Goal: Obtain resource: Download file/media

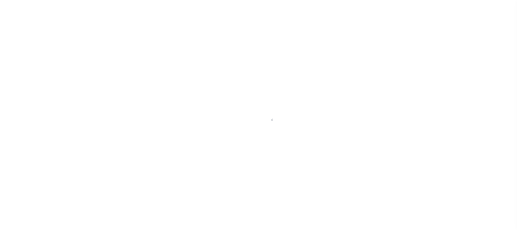
scroll to position [44, 0]
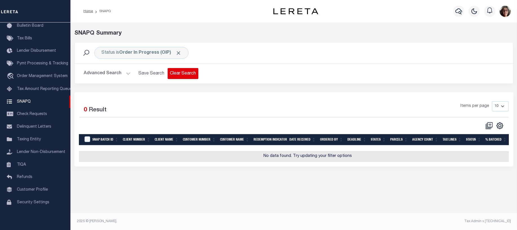
click at [182, 75] on button "Clear Search" at bounding box center [182, 73] width 31 height 11
click at [498, 127] on icon "" at bounding box center [499, 125] width 3 height 3
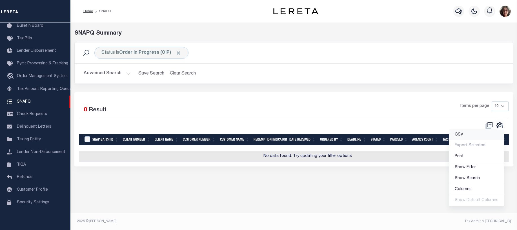
click at [461, 135] on span "CSV" at bounding box center [458, 135] width 8 height 4
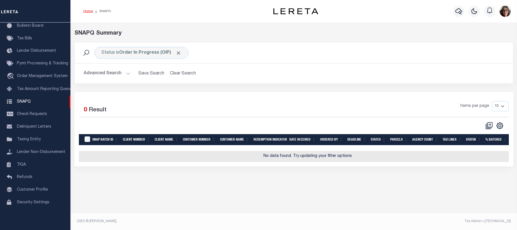
click at [89, 11] on link "Home" at bounding box center [88, 11] width 10 height 3
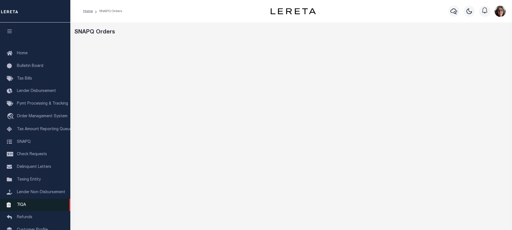
click at [19, 207] on span "TIQA" at bounding box center [21, 205] width 9 height 4
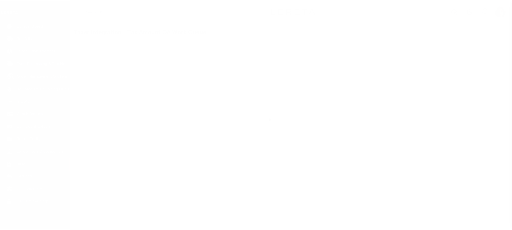
scroll to position [44, 0]
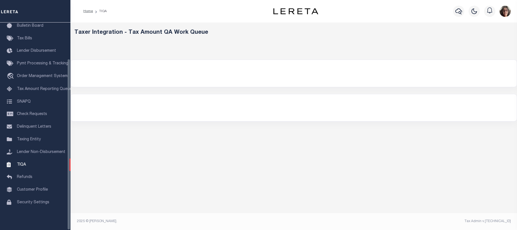
select select "200"
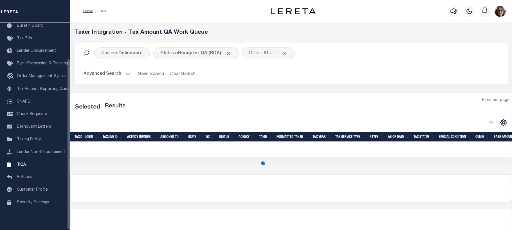
select select "200"
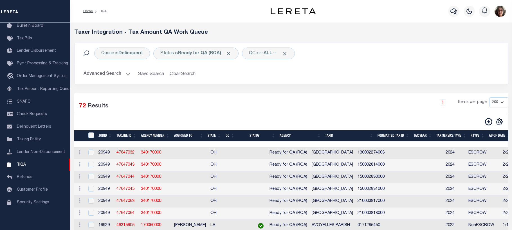
scroll to position [0, 665]
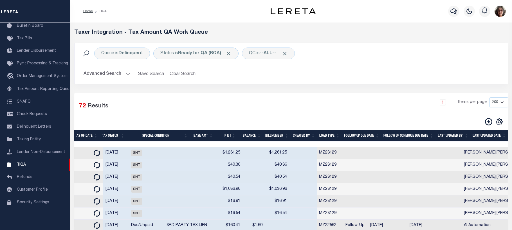
click at [486, 137] on th "Last Updated Date" at bounding box center [490, 136] width 38 height 12
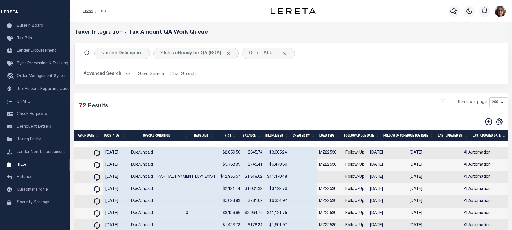
scroll to position [0, 660]
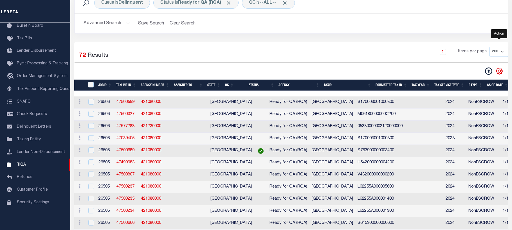
click at [500, 71] on icon "" at bounding box center [499, 71] width 7 height 7
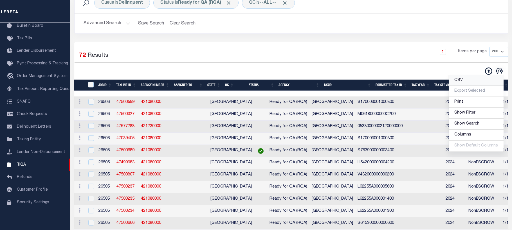
click at [460, 81] on span "CSV" at bounding box center [459, 80] width 8 height 4
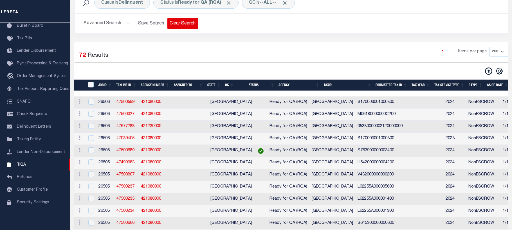
click at [181, 24] on button "Clear Search" at bounding box center [182, 23] width 31 height 11
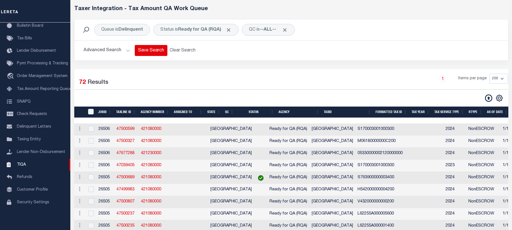
scroll to position [0, 0]
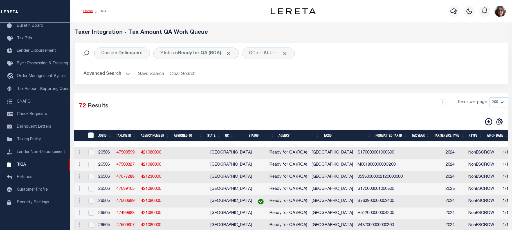
click at [89, 11] on link "Home" at bounding box center [88, 11] width 10 height 3
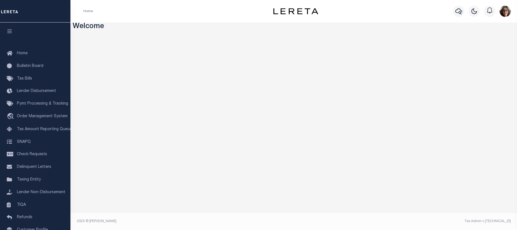
click at [88, 13] on li "Home" at bounding box center [88, 11] width 10 height 5
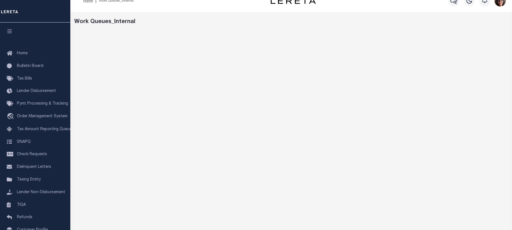
scroll to position [39, 0]
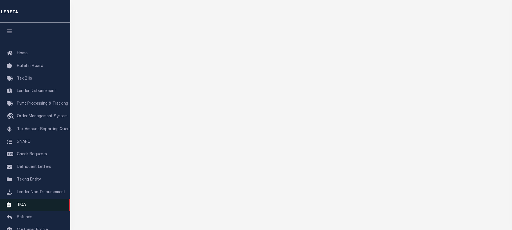
click at [22, 207] on span "TIQA" at bounding box center [21, 205] width 9 height 4
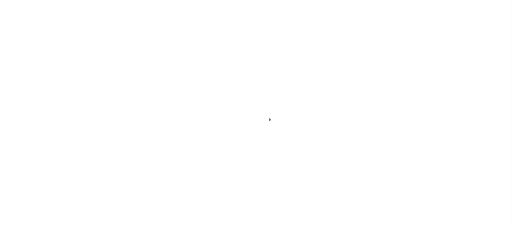
scroll to position [44, 0]
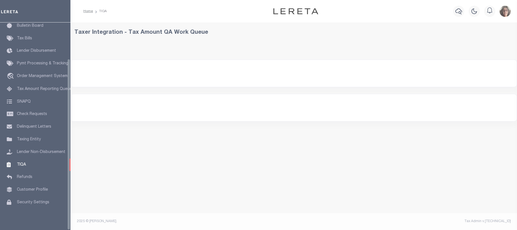
select select "200"
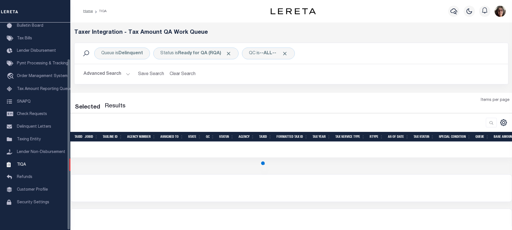
select select "200"
